Goal: Find specific page/section: Locate a particular part of the current website

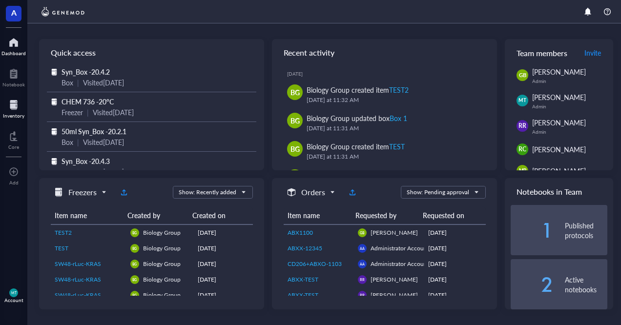
click at [10, 107] on div at bounding box center [13, 105] width 21 height 16
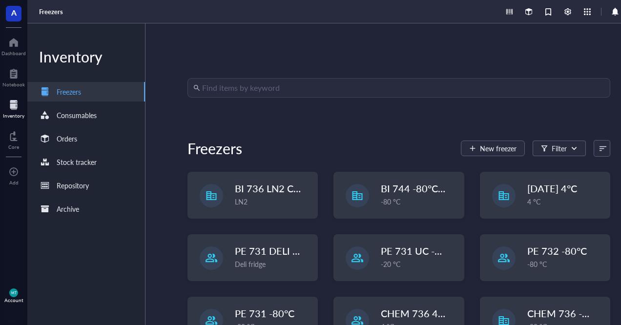
click at [262, 91] on input "search" at bounding box center [403, 88] width 402 height 19
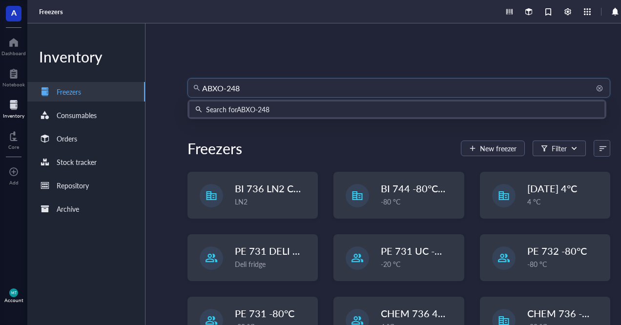
type input "ABXO-2486"
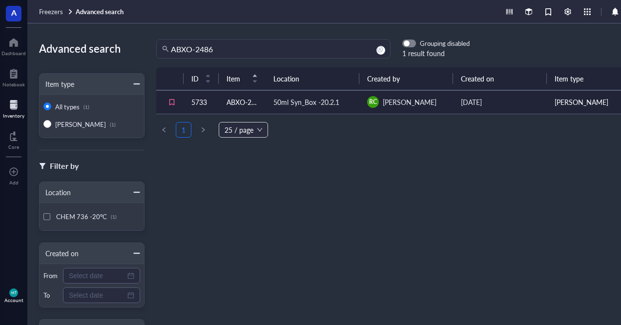
click at [244, 102] on td "ABXO-2486" at bounding box center [242, 101] width 47 height 23
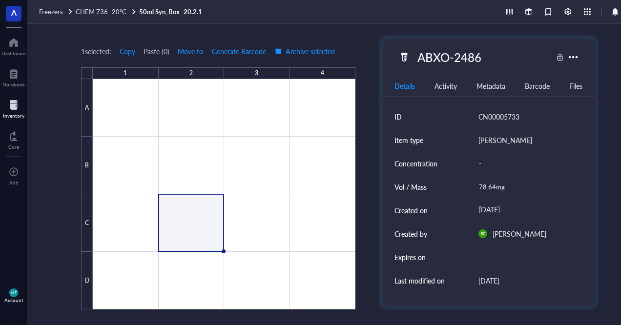
type textarea "Keep everyone on the same page…"
